Goal: Task Accomplishment & Management: Use online tool/utility

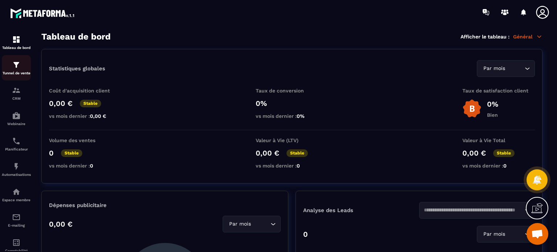
click at [23, 66] on div "Tunnel de vente" at bounding box center [16, 68] width 29 height 15
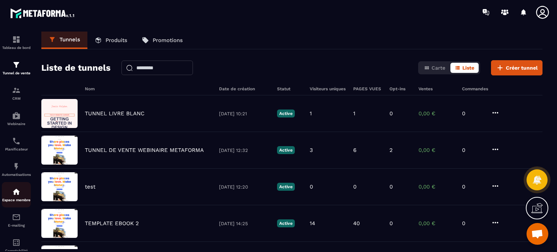
click at [21, 193] on div "Espace membre" at bounding box center [16, 195] width 29 height 15
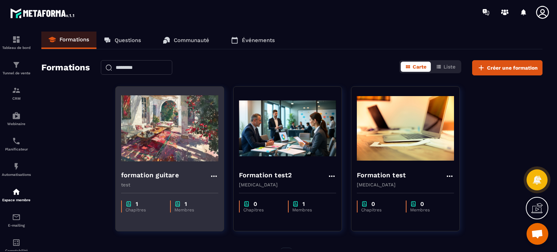
click at [175, 166] on div "formation guitare test" at bounding box center [170, 176] width 108 height 23
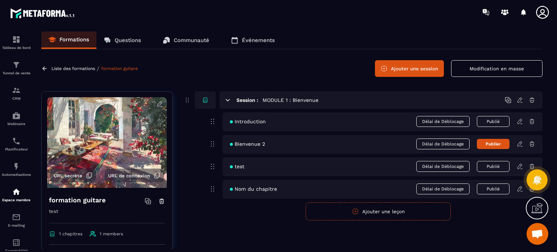
click at [326, 208] on button "Ajouter une leçon" at bounding box center [378, 212] width 145 height 18
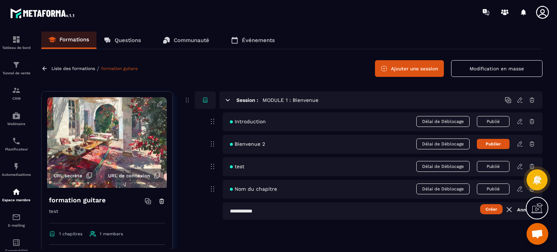
click at [520, 189] on icon at bounding box center [520, 189] width 7 height 7
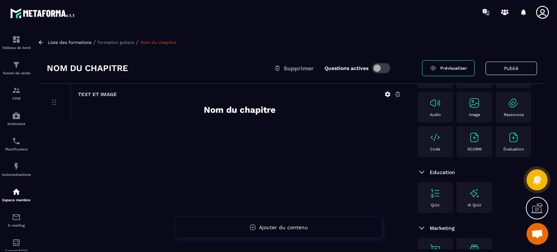
scroll to position [64, 0]
click at [504, 117] on p "Ressource" at bounding box center [514, 115] width 20 height 5
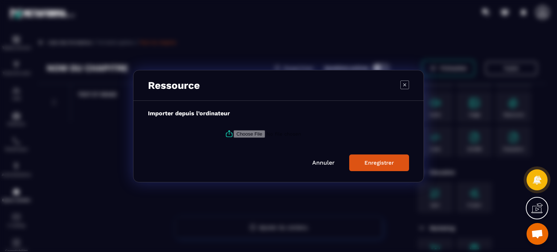
click at [257, 133] on input "Modal window" at bounding box center [283, 134] width 99 height 8
type input "**********"
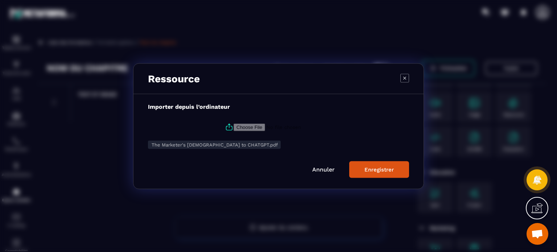
click at [368, 168] on div "Enregistrer" at bounding box center [379, 169] width 29 height 7
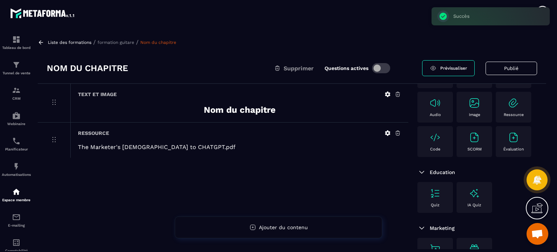
click at [449, 66] on span "Prévisualiser" at bounding box center [454, 68] width 27 height 5
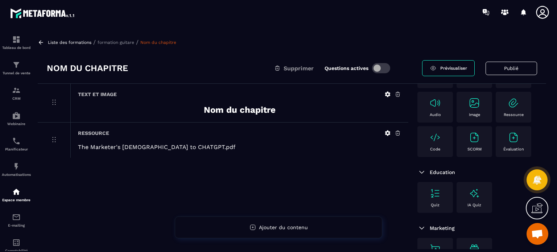
click at [396, 131] on icon at bounding box center [398, 133] width 7 height 7
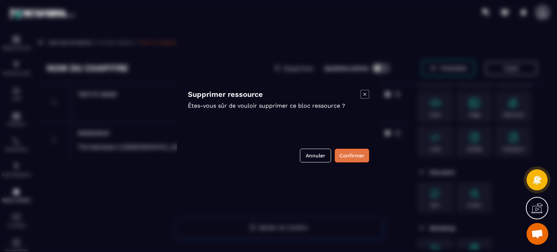
click at [352, 150] on button "Confirmer" at bounding box center [352, 156] width 34 height 14
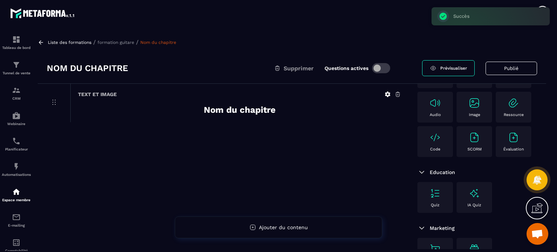
click at [508, 143] on img at bounding box center [514, 138] width 12 height 12
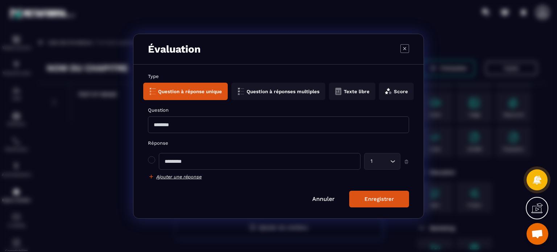
click at [262, 124] on input "Modal window" at bounding box center [278, 125] width 261 height 17
type input "**********"
click at [211, 157] on input "Modal window" at bounding box center [260, 161] width 202 height 17
type input "*******"
click at [177, 176] on h6 "Ajouter une réponse" at bounding box center [178, 176] width 45 height 5
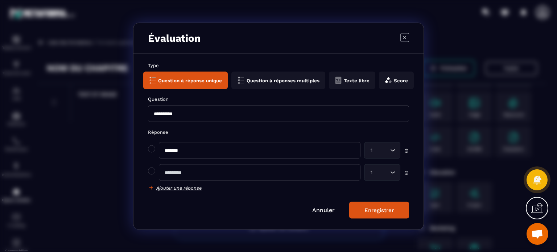
click at [177, 175] on input "Modal window" at bounding box center [260, 172] width 202 height 17
type input "**********"
click at [363, 210] on button "Enregistrer" at bounding box center [380, 210] width 60 height 17
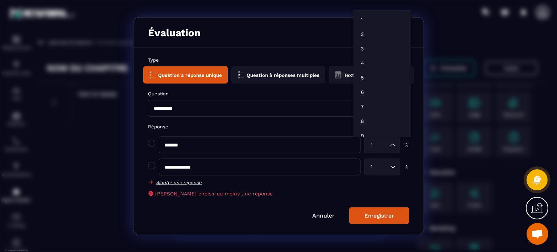
click at [375, 143] on input "Search for option" at bounding box center [379, 145] width 20 height 8
click at [296, 109] on input "**********" at bounding box center [278, 108] width 261 height 17
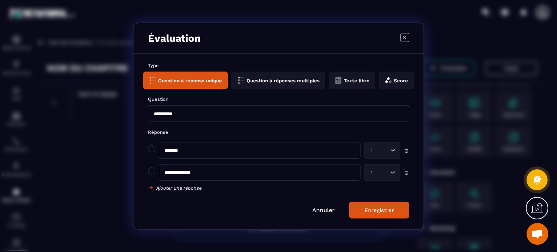
click at [374, 220] on div "**********" at bounding box center [279, 141] width 290 height 176
click at [377, 209] on div "Enregistrer" at bounding box center [379, 210] width 29 height 7
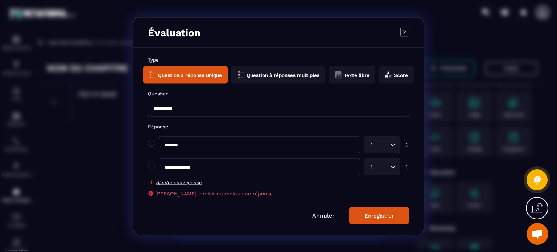
click at [387, 162] on div "1 Loading..." at bounding box center [382, 167] width 36 height 17
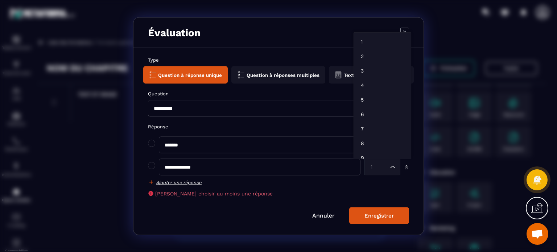
scroll to position [5, 0]
click at [370, 52] on p "2" at bounding box center [382, 50] width 43 height 7
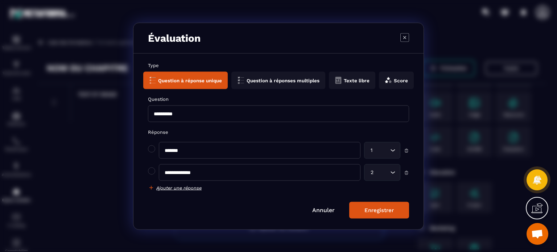
click at [378, 205] on button "Enregistrer" at bounding box center [380, 210] width 60 height 17
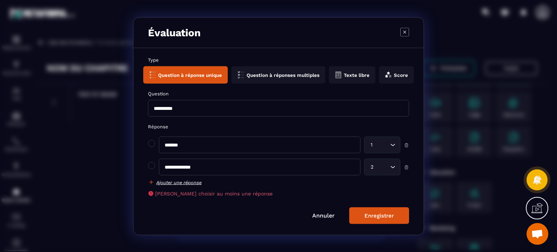
click at [379, 76] on button "Texte libre" at bounding box center [396, 74] width 35 height 17
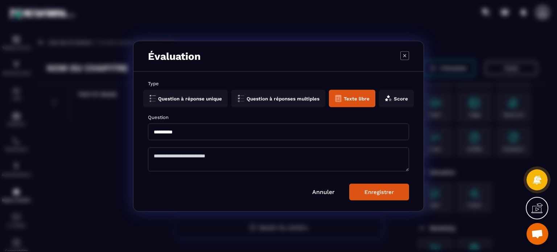
click at [232, 134] on input "**********" at bounding box center [278, 131] width 261 height 17
type input "**********"
click at [232, 98] on button "Question à réponse unique" at bounding box center [279, 98] width 94 height 17
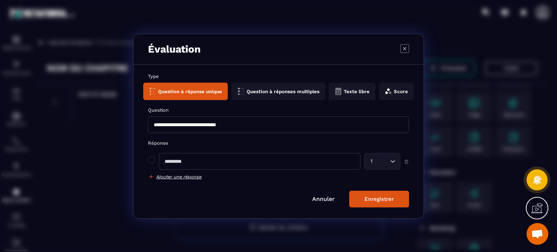
click at [181, 124] on input "**********" at bounding box center [278, 125] width 261 height 17
click at [405, 164] on icon "Modal window" at bounding box center [406, 162] width 5 height 7
click at [188, 177] on h6 "Ajouter une réponse" at bounding box center [178, 176] width 45 height 5
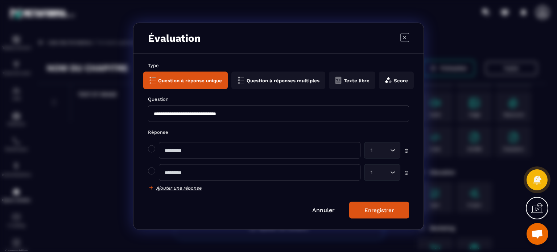
click at [405, 150] on icon "Modal window" at bounding box center [406, 150] width 5 height 7
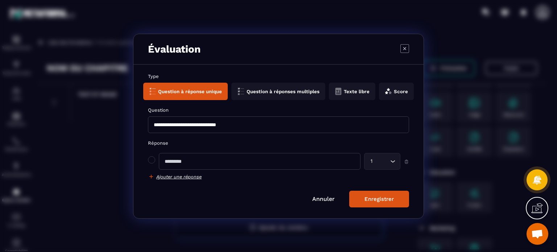
click at [277, 155] on input "Modal window" at bounding box center [260, 161] width 202 height 17
type input "*"
type input "**********"
click at [189, 177] on h6 "Ajouter une réponse" at bounding box center [178, 176] width 45 height 5
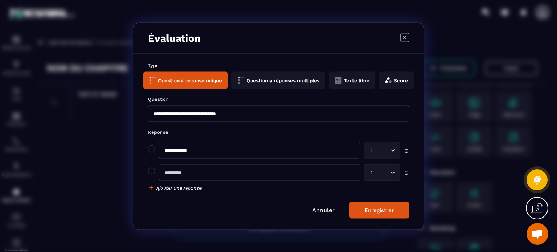
click at [190, 169] on input "Modal window" at bounding box center [260, 172] width 202 height 17
type input "******"
click at [372, 166] on div "1 Loading..." at bounding box center [382, 172] width 36 height 17
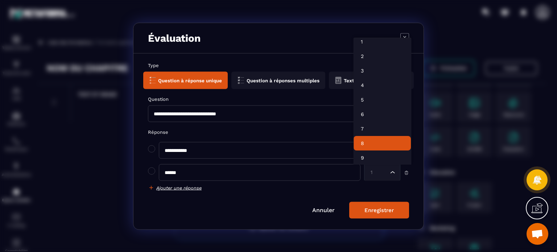
click at [373, 148] on li "8" at bounding box center [382, 143] width 57 height 15
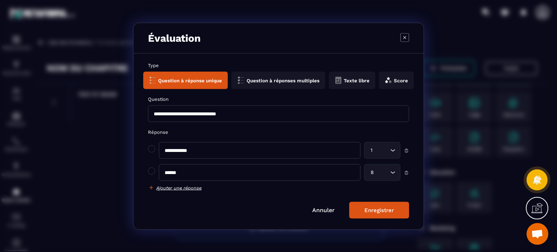
click at [372, 214] on button "Enregistrer" at bounding box center [380, 210] width 60 height 17
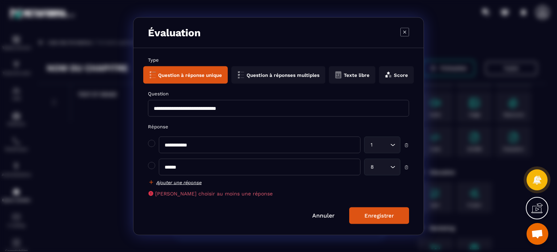
click at [383, 175] on div "8 Loading..." at bounding box center [382, 167] width 36 height 17
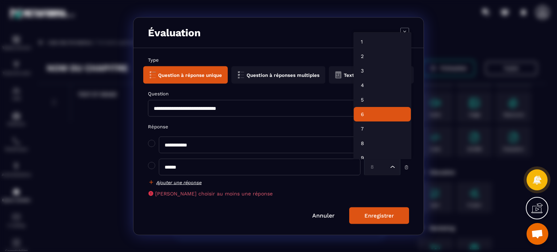
click at [375, 111] on p "6" at bounding box center [382, 114] width 43 height 7
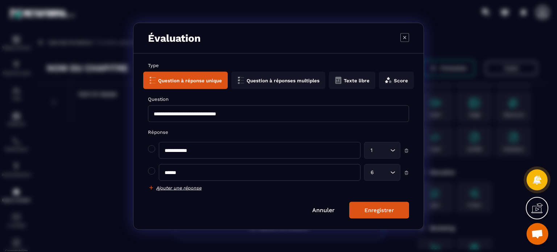
click at [376, 205] on button "Enregistrer" at bounding box center [380, 210] width 60 height 17
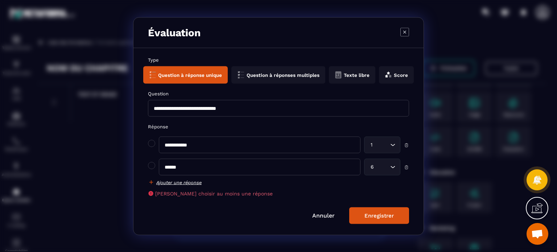
click at [192, 183] on h6 "Ajouter une réponse" at bounding box center [178, 182] width 45 height 5
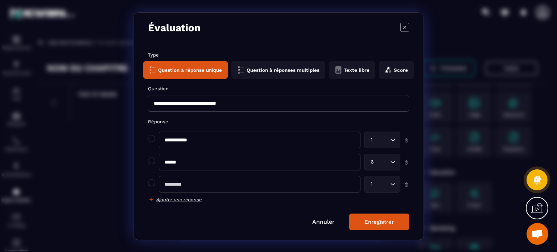
click at [273, 180] on input "Modal window" at bounding box center [260, 184] width 202 height 17
paste input "**********"
type input "**********"
click at [382, 184] on input "Search for option" at bounding box center [381, 184] width 15 height 8
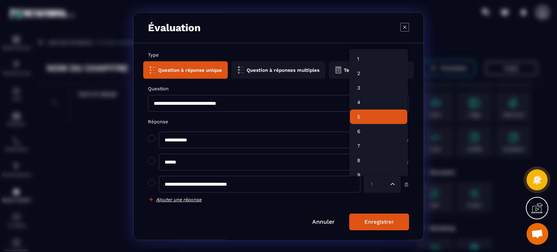
click at [355, 120] on li "5" at bounding box center [378, 117] width 57 height 15
click at [355, 120] on label "Réponse" at bounding box center [278, 121] width 261 height 5
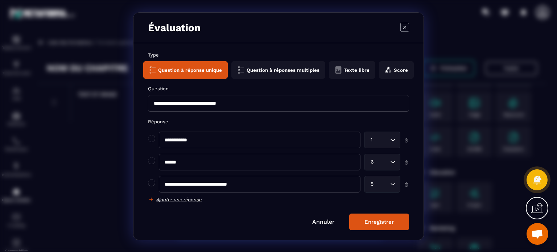
click at [371, 214] on button "Enregistrer" at bounding box center [380, 222] width 60 height 17
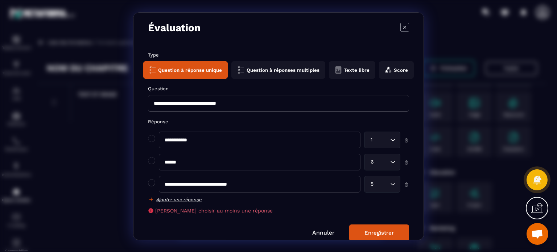
click at [369, 168] on div "6 Loading..." at bounding box center [382, 162] width 36 height 17
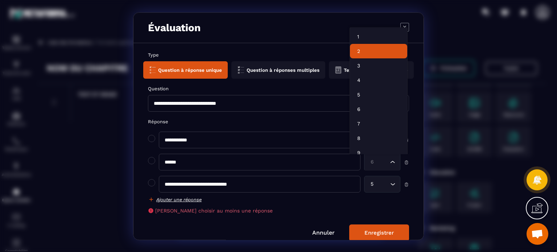
click at [375, 55] on p "2" at bounding box center [378, 51] width 43 height 7
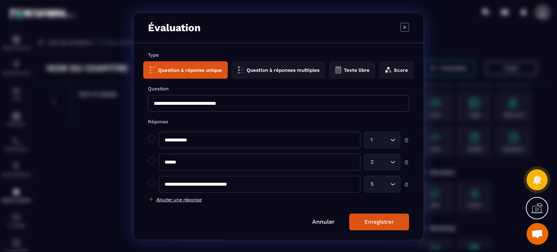
click at [380, 181] on input "Search for option" at bounding box center [381, 184] width 13 height 8
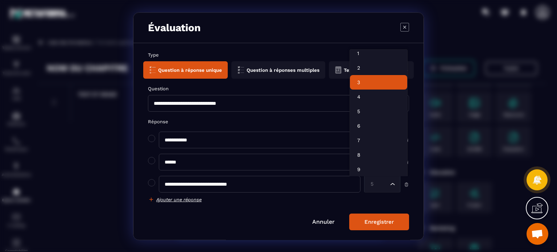
click at [369, 85] on p "3" at bounding box center [378, 82] width 43 height 7
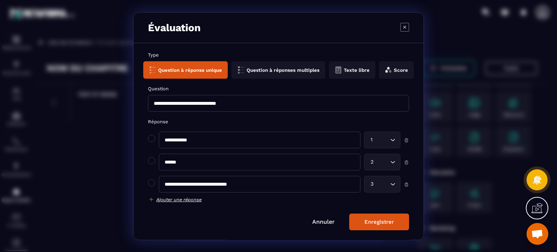
click at [370, 221] on div "Enregistrer" at bounding box center [379, 222] width 29 height 7
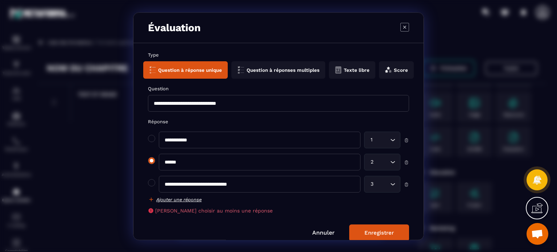
click at [152, 163] on span "Modal window" at bounding box center [151, 160] width 7 height 7
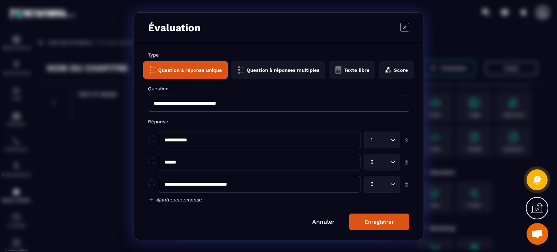
click at [387, 222] on div "Enregistrer" at bounding box center [379, 222] width 29 height 7
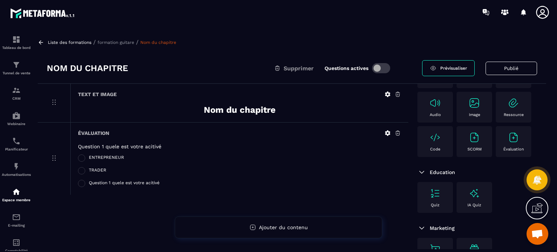
click at [388, 131] on icon at bounding box center [387, 133] width 5 height 5
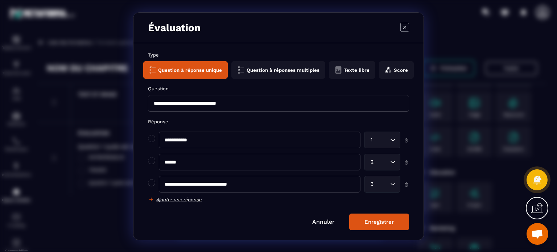
click at [329, 74] on button "Question à réponses multiples" at bounding box center [352, 69] width 46 height 17
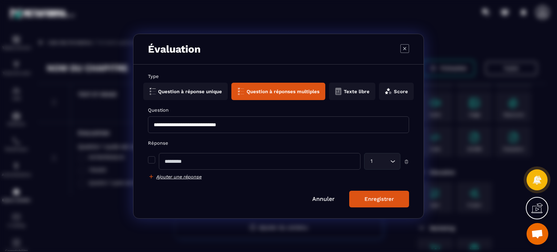
click at [229, 154] on input "Modal window" at bounding box center [260, 161] width 202 height 17
type input "*"
type input "*********"
click at [176, 178] on h6 "Ajouter une réponse" at bounding box center [178, 176] width 45 height 5
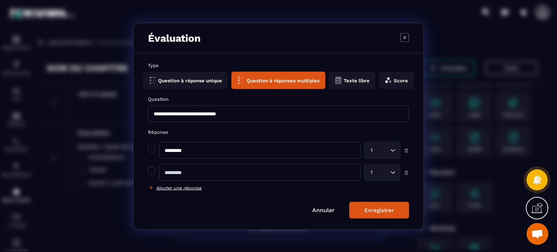
click at [181, 175] on input "Modal window" at bounding box center [260, 172] width 202 height 17
type input "*********"
click at [403, 203] on button "Enregistrer" at bounding box center [380, 210] width 60 height 17
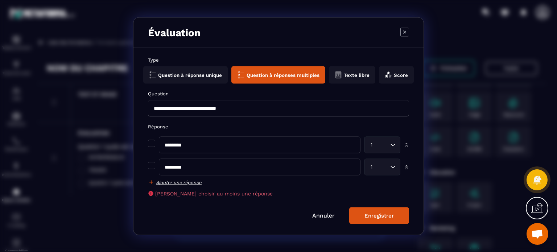
click at [389, 219] on div "Enregistrer" at bounding box center [379, 215] width 29 height 7
click at [148, 168] on span "Modal window" at bounding box center [151, 165] width 7 height 7
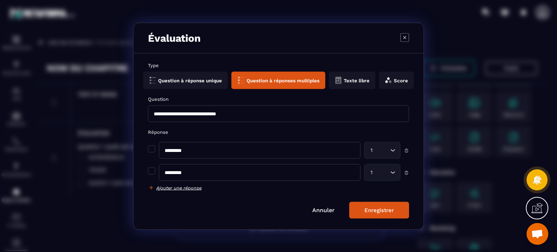
click at [362, 208] on button "Enregistrer" at bounding box center [380, 210] width 60 height 17
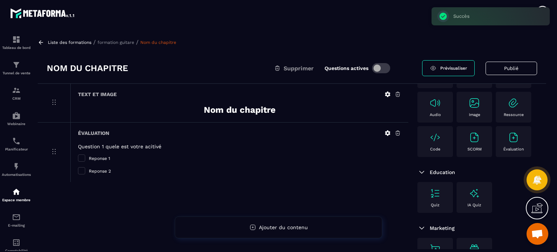
click at [446, 70] on span "Prévisualiser" at bounding box center [454, 68] width 27 height 5
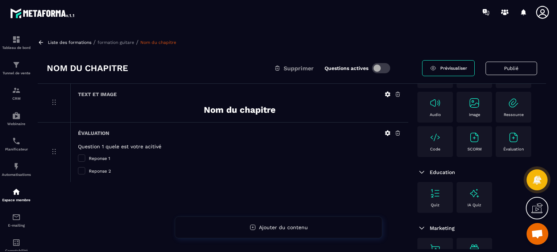
click at [397, 130] on icon at bounding box center [398, 133] width 7 height 7
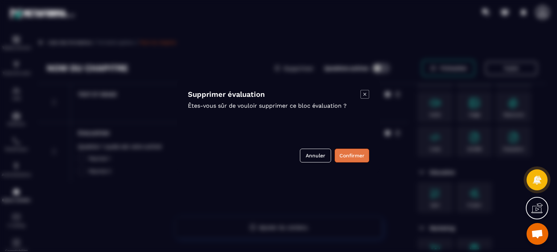
click at [359, 151] on button "Confirmer" at bounding box center [352, 156] width 34 height 14
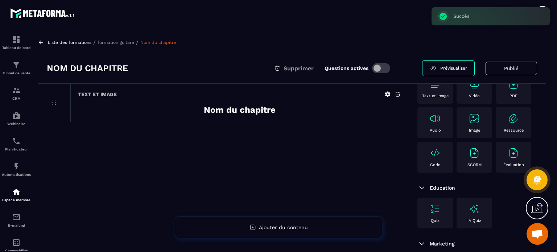
scroll to position [43, 0]
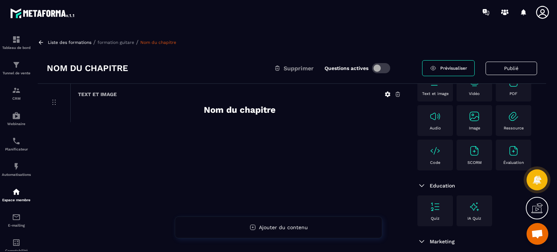
click at [540, 16] on icon at bounding box center [543, 12] width 15 height 15
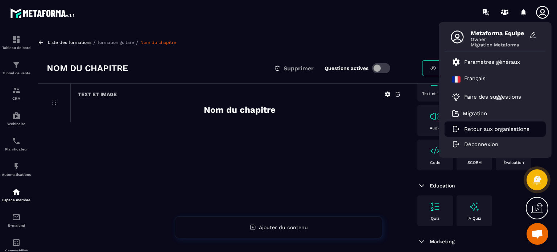
click at [467, 133] on li "Retour aux organisations" at bounding box center [495, 129] width 101 height 15
click at [460, 130] on icon at bounding box center [456, 129] width 9 height 7
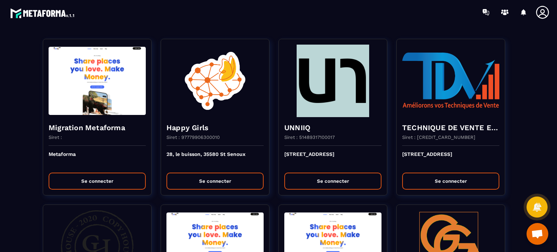
click at [290, 12] on div at bounding box center [321, 12] width 472 height 24
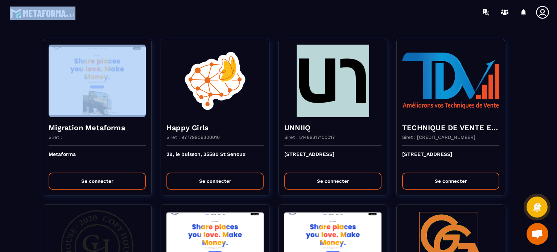
click at [290, 12] on div at bounding box center [321, 12] width 472 height 24
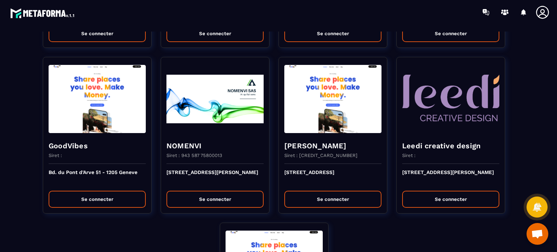
scroll to position [1626, 0]
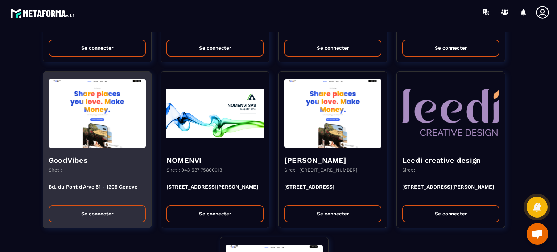
click at [57, 196] on p "Bd. du Pont d'Arve 51 - 1205 Geneve" at bounding box center [97, 192] width 97 height 16
